Goal: Transaction & Acquisition: Book appointment/travel/reservation

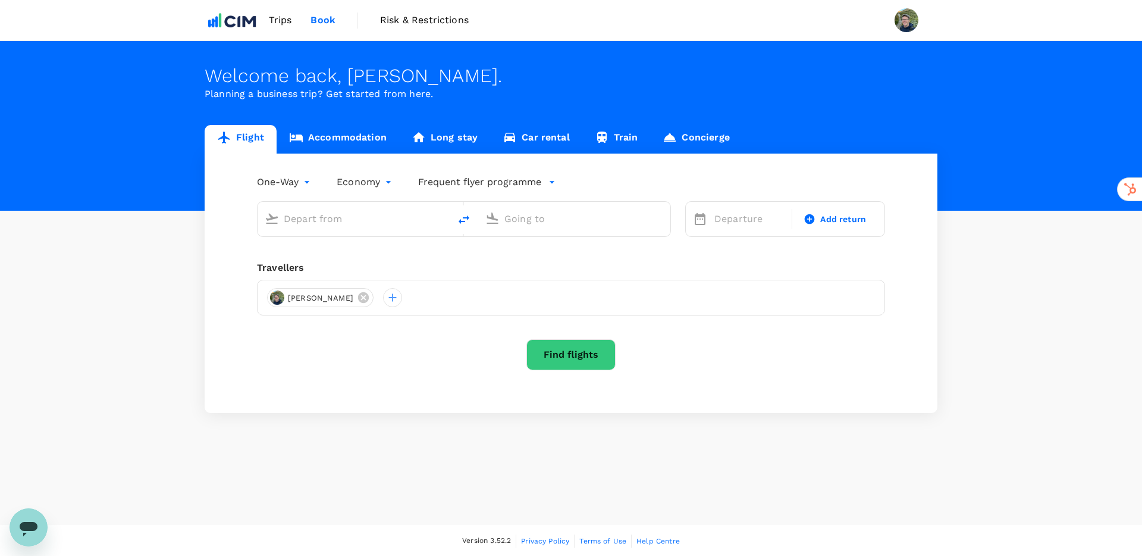
type input "Denver Intl (DEN)"
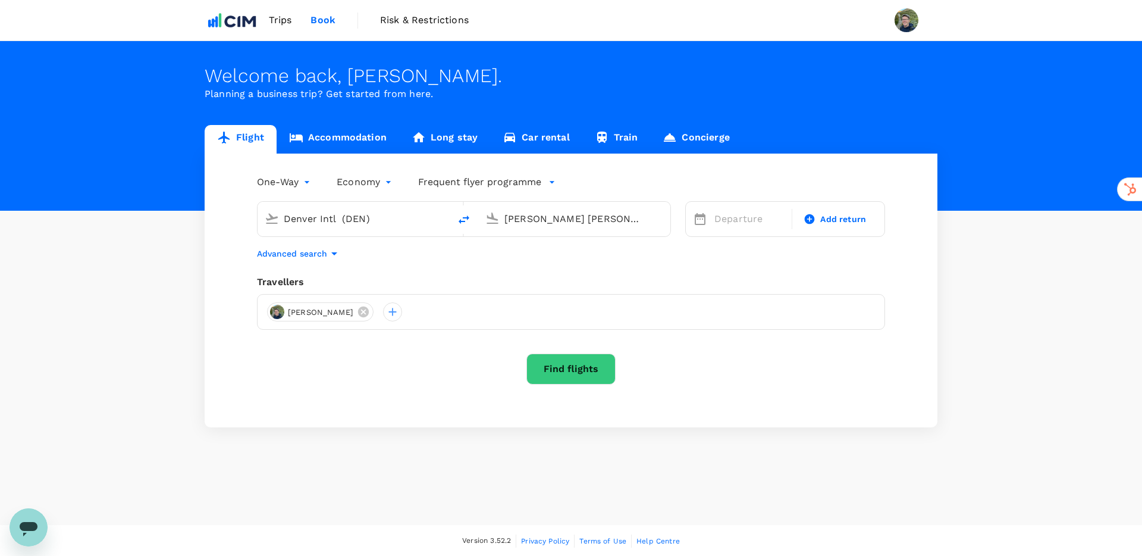
click at [544, 220] on input "[PERSON_NAME] [PERSON_NAME] Intl (CLT)" at bounding box center [574, 218] width 141 height 18
click at [533, 271] on p "Oakland Intl" at bounding box center [592, 277] width 209 height 12
type input "Oakland Intl (OAK)"
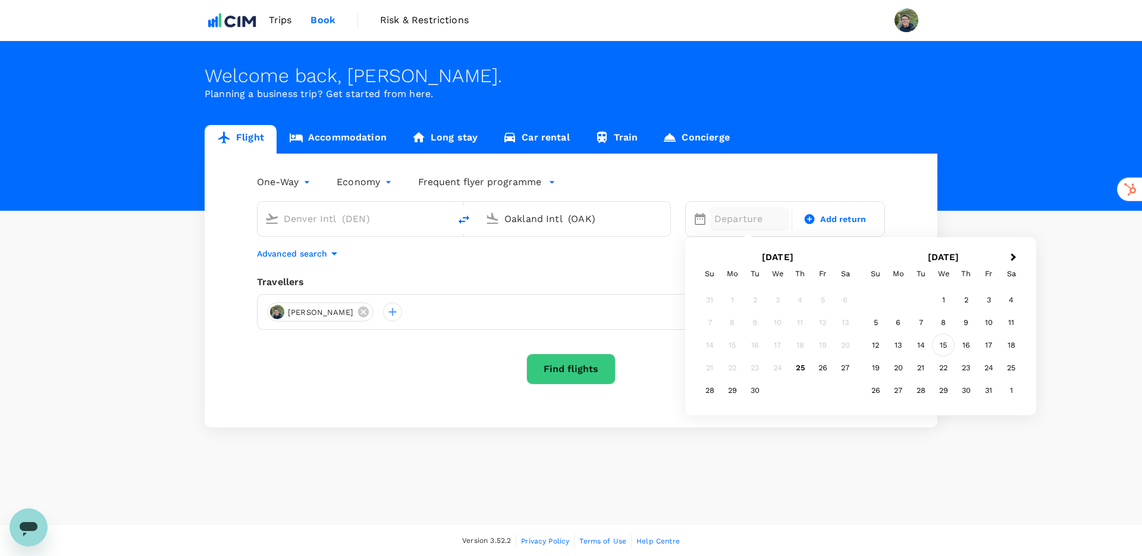
click at [945, 344] on div "15" at bounding box center [943, 345] width 23 height 23
click at [845, 222] on span "Add return" at bounding box center [843, 219] width 46 height 12
type input "roundtrip"
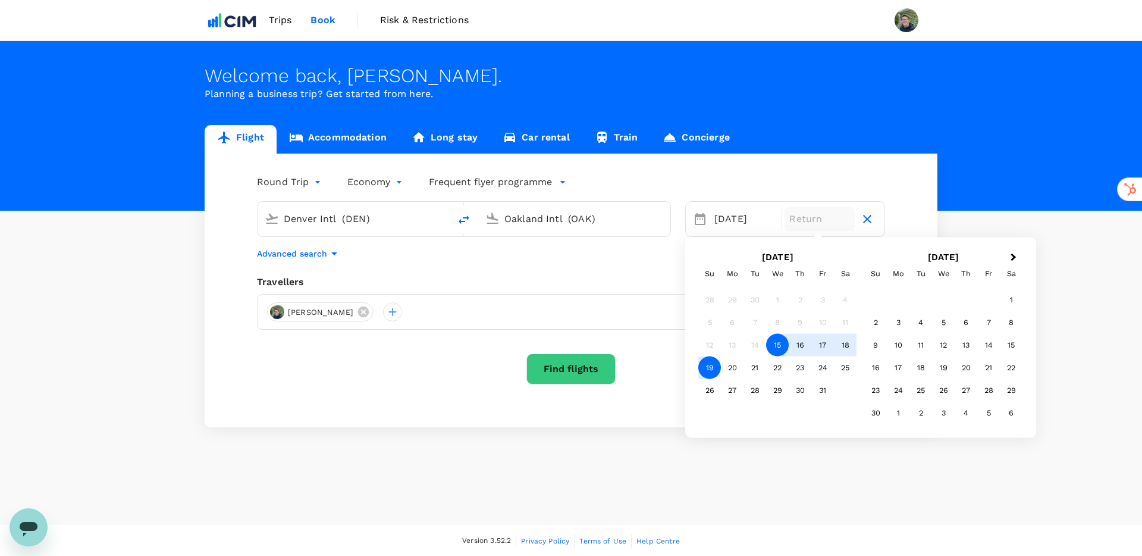
click at [709, 369] on div "19" at bounding box center [709, 367] width 23 height 23
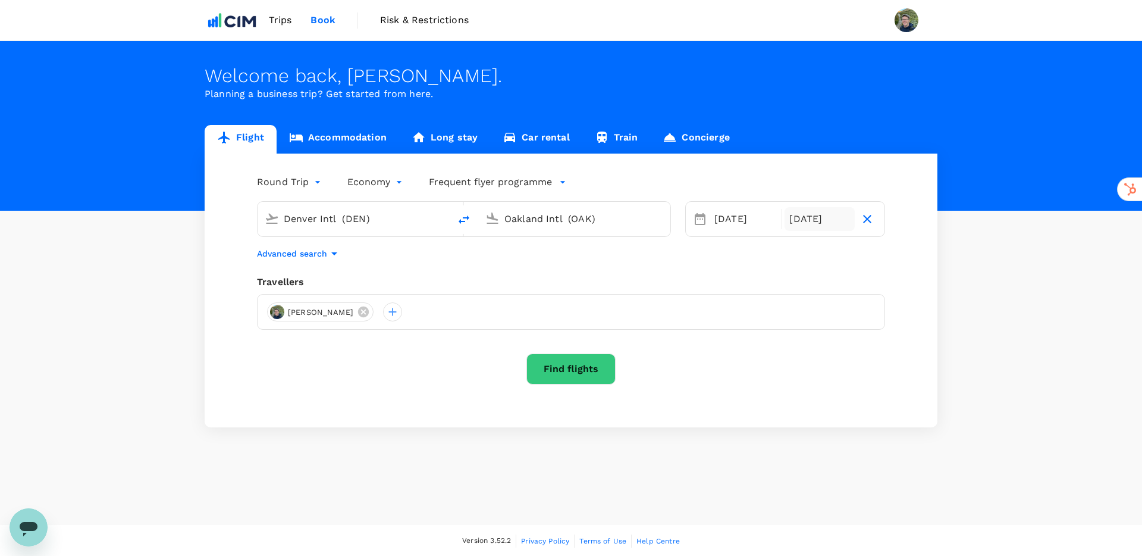
click at [568, 363] on button "Find flights" at bounding box center [570, 368] width 89 height 31
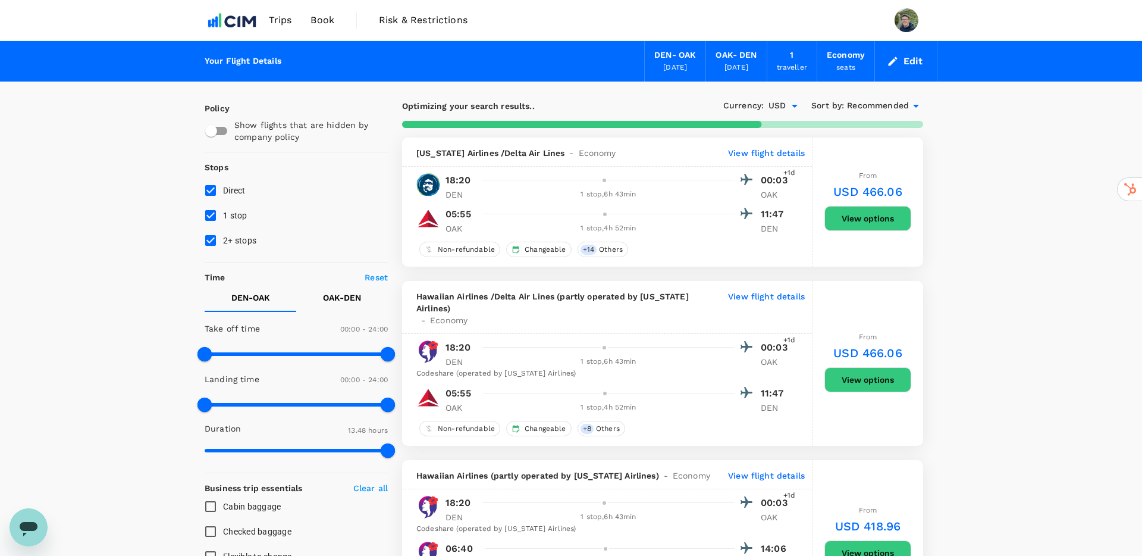
type input "1354"
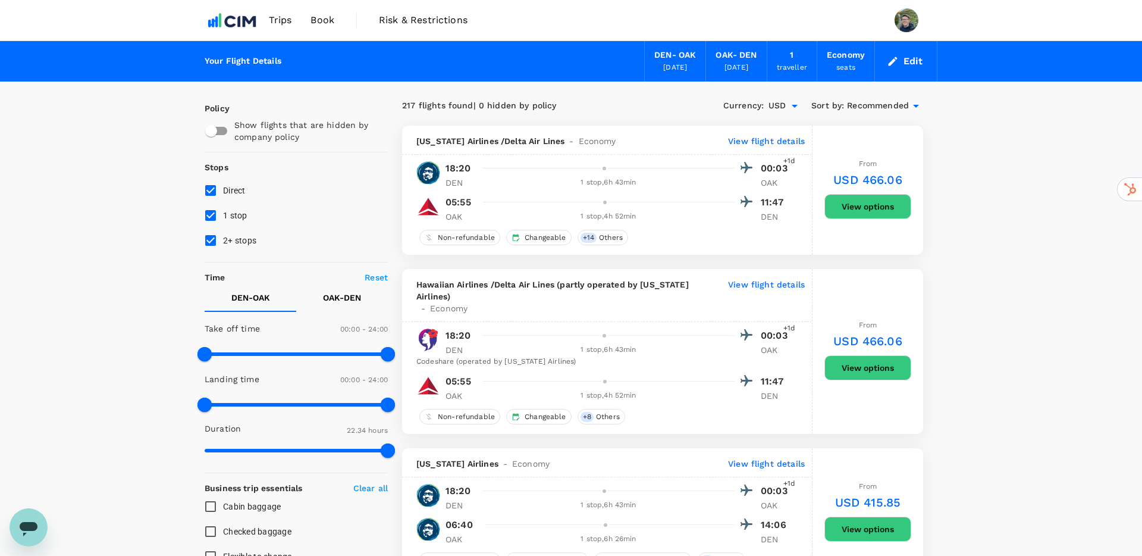
click at [211, 240] on input "2+ stops" at bounding box center [210, 240] width 25 height 25
checkbox input "false"
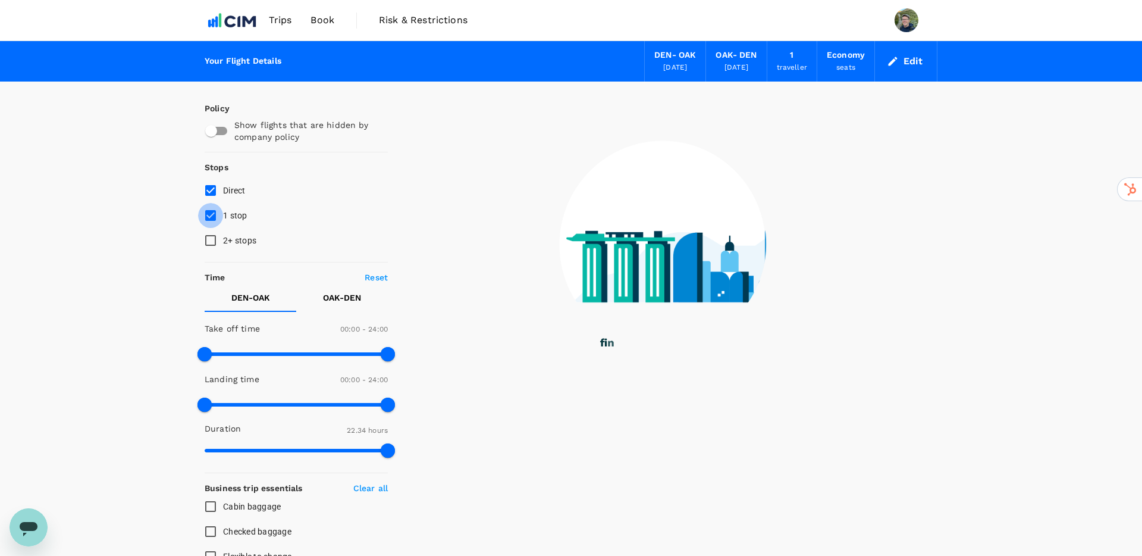
click at [210, 215] on input "1 stop" at bounding box center [210, 215] width 25 height 25
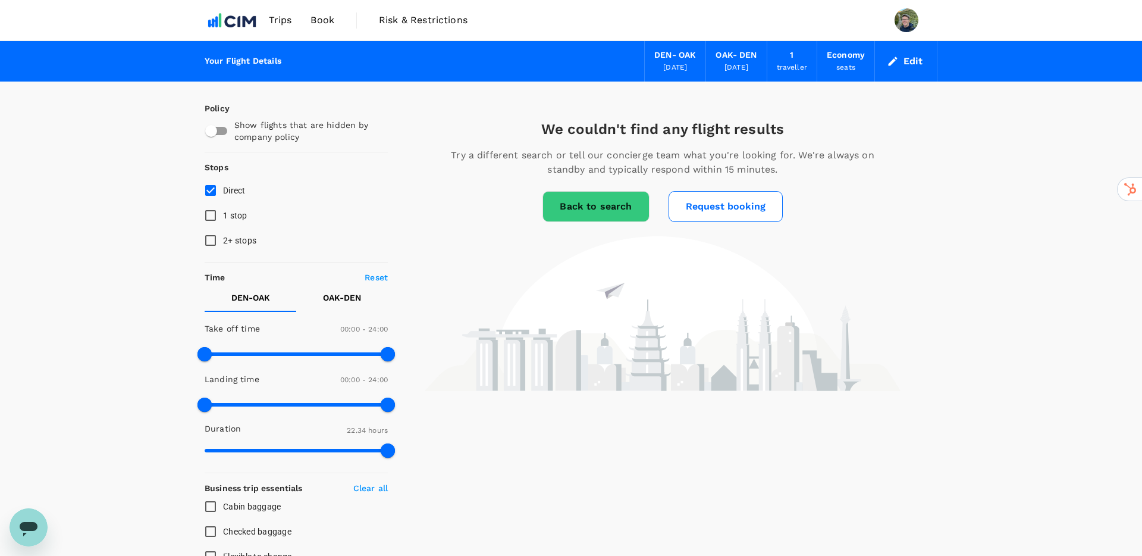
click at [208, 214] on input "1 stop" at bounding box center [210, 215] width 25 height 25
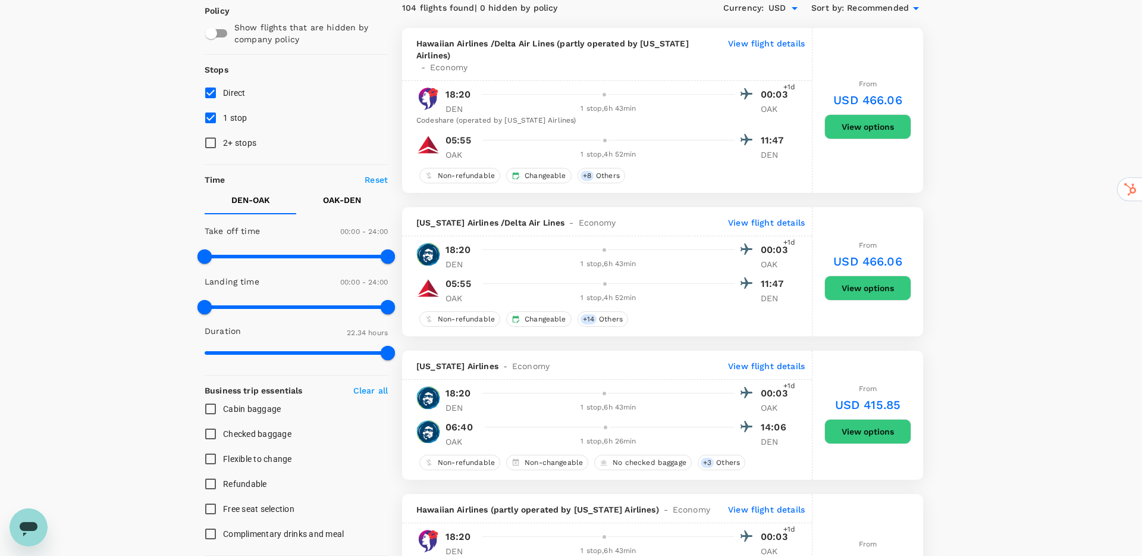
scroll to position [114, 0]
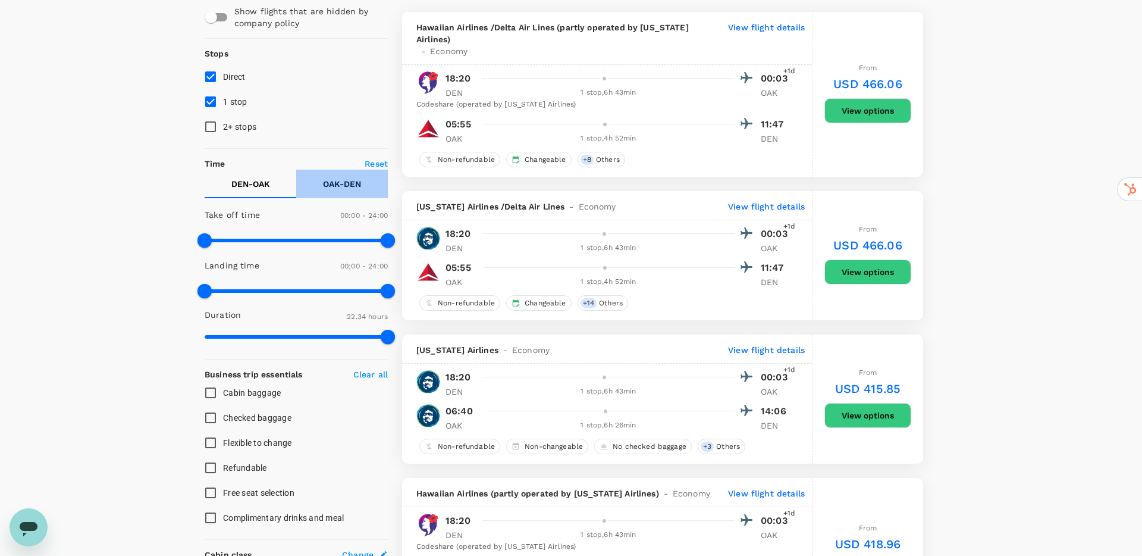
click at [357, 189] on p "OAK - DEN" at bounding box center [342, 184] width 38 height 12
click at [256, 184] on p "DEN - OAK" at bounding box center [250, 184] width 39 height 12
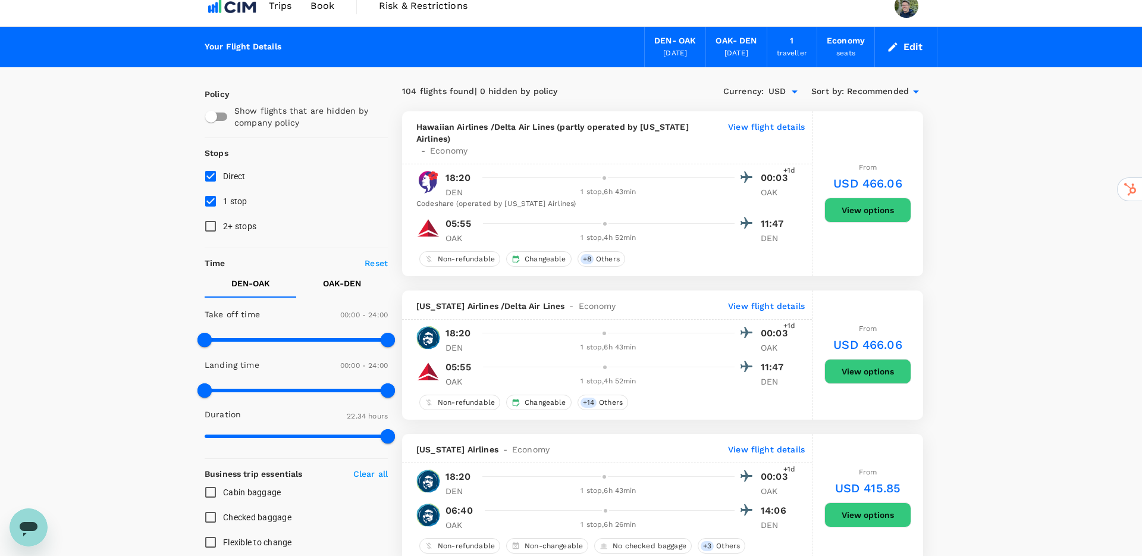
scroll to position [12, 0]
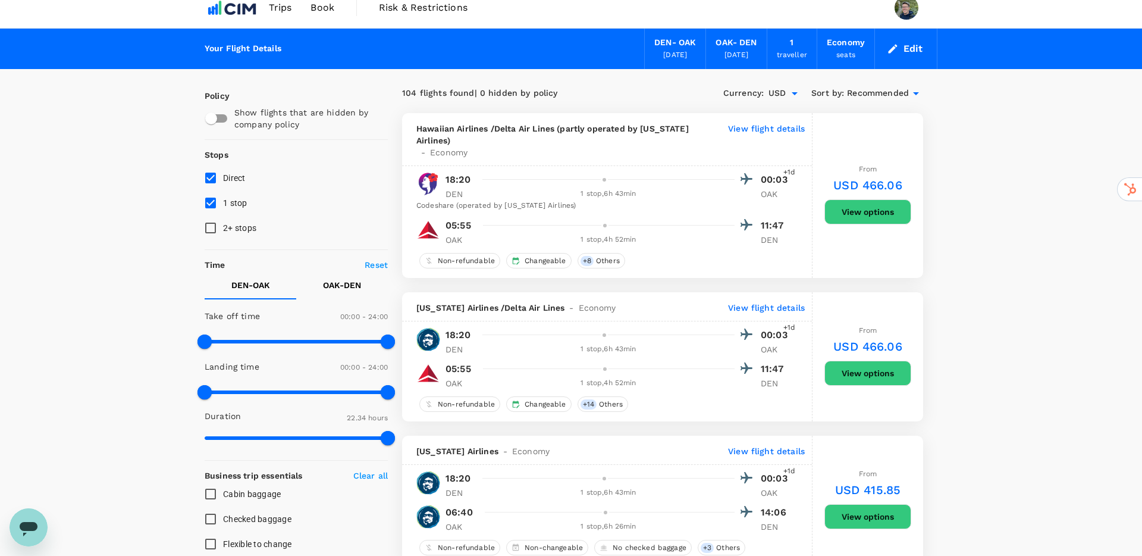
click at [206, 204] on input "1 stop" at bounding box center [210, 202] width 25 height 25
checkbox input "false"
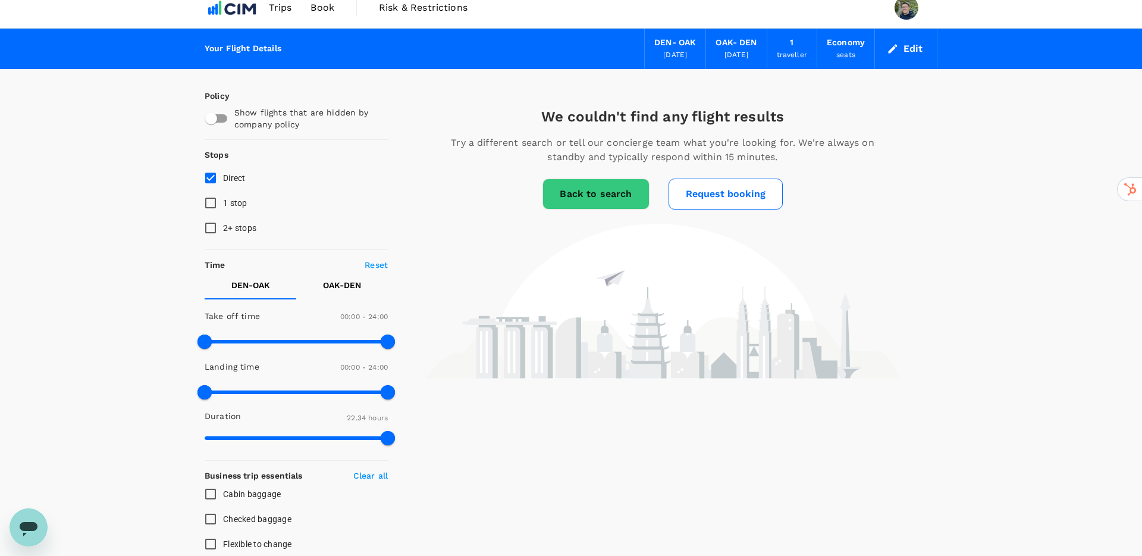
click at [221, 120] on input "checkbox" at bounding box center [211, 118] width 68 height 23
click at [224, 120] on input "checkbox" at bounding box center [223, 118] width 68 height 23
checkbox input "false"
